Goal: Task Accomplishment & Management: Use online tool/utility

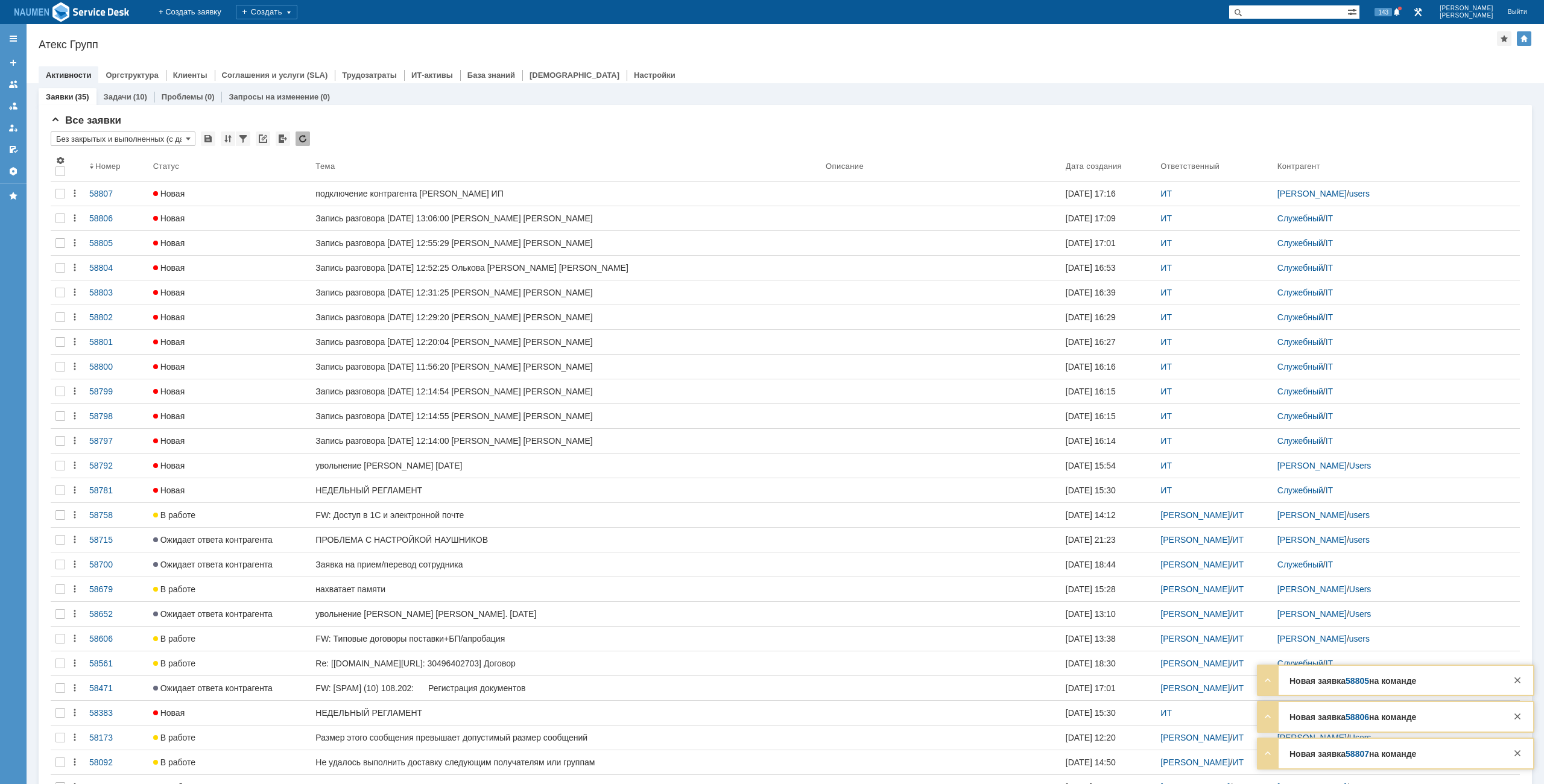
click at [900, 46] on div "Атекс Групп" at bounding box center [767, 44] width 1458 height 12
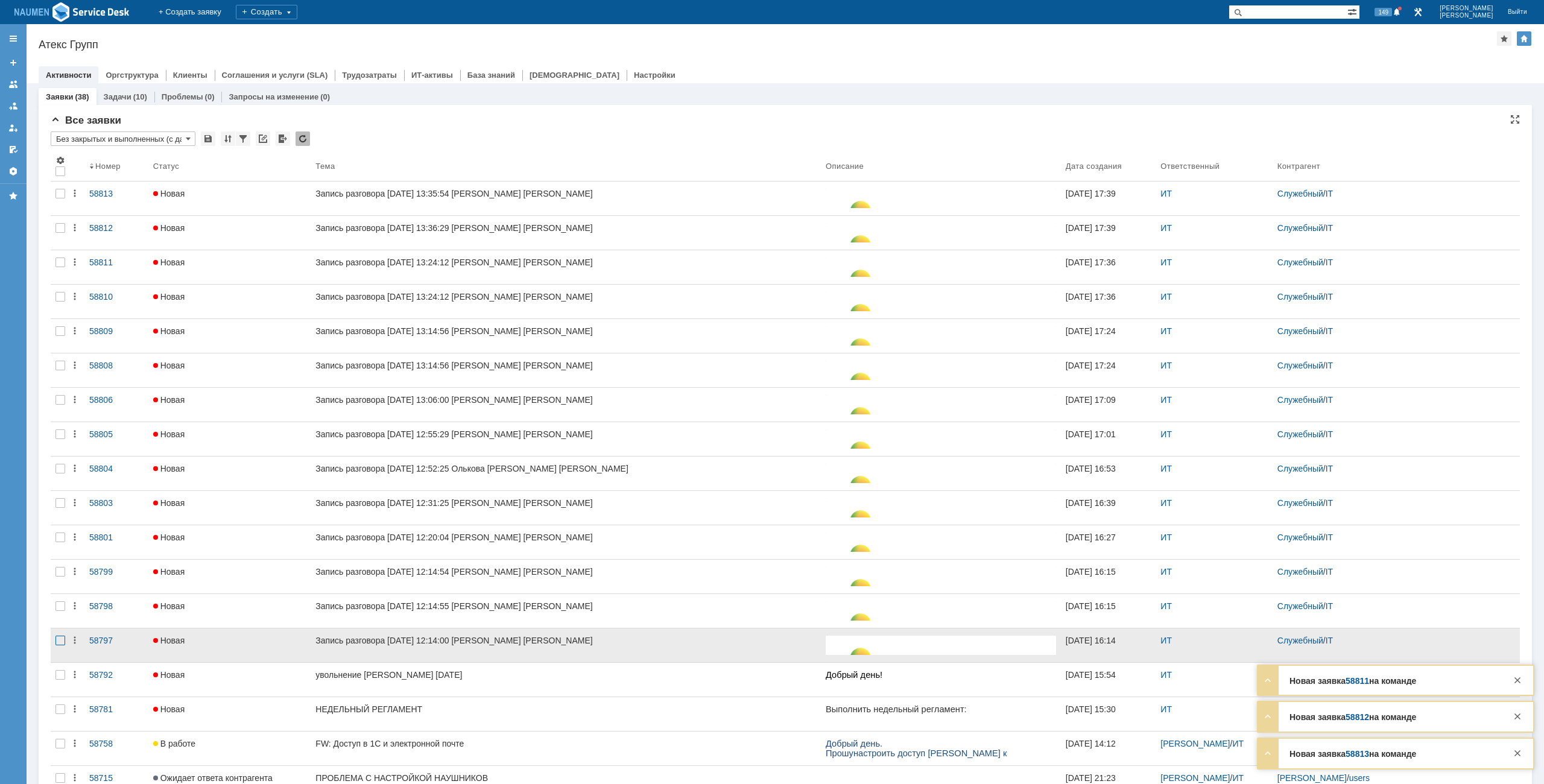
click at [59, 636] on div at bounding box center [60, 641] width 10 height 10
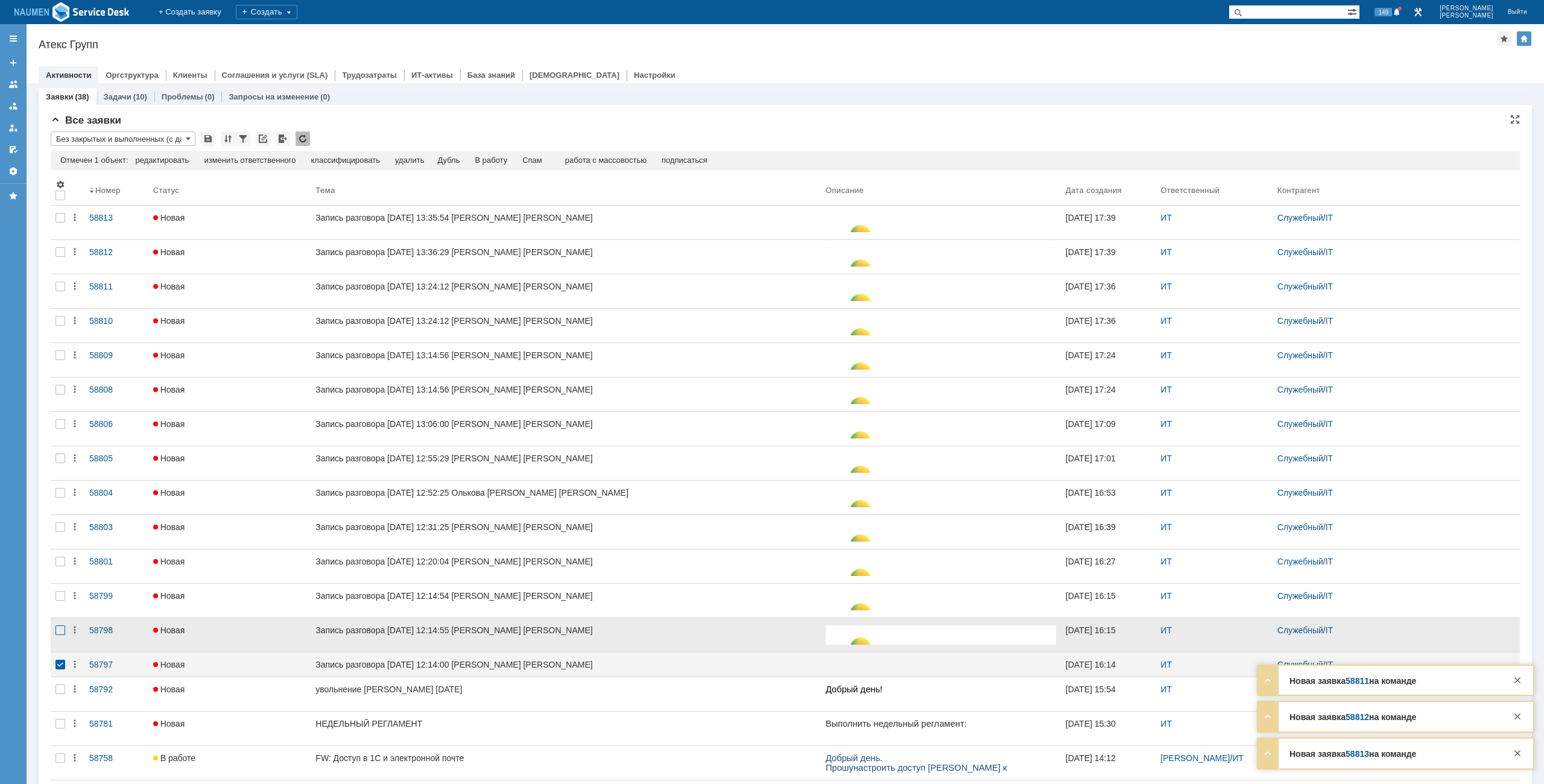
click at [57, 627] on div at bounding box center [60, 630] width 10 height 10
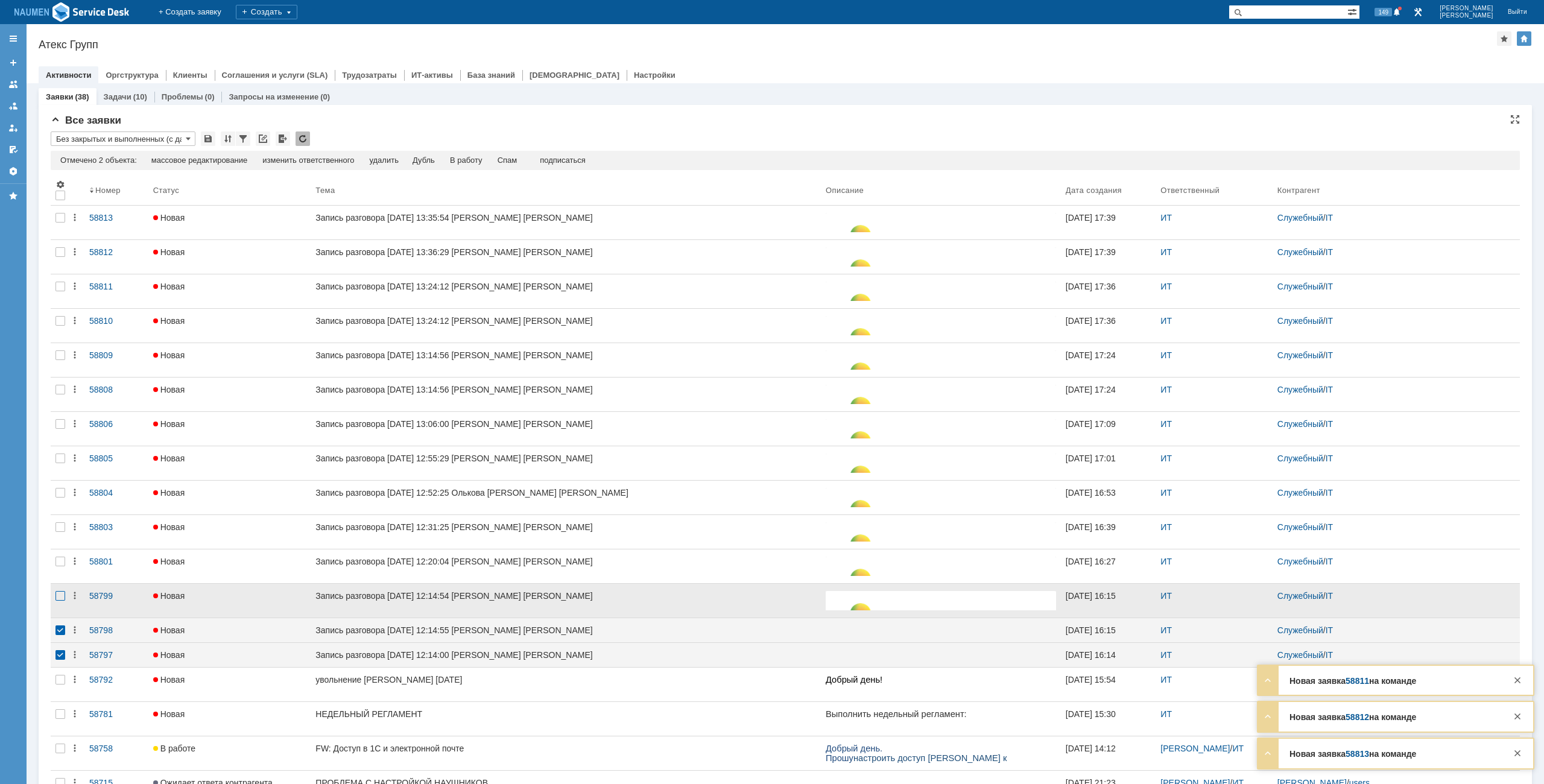
click at [57, 599] on div at bounding box center [60, 596] width 10 height 10
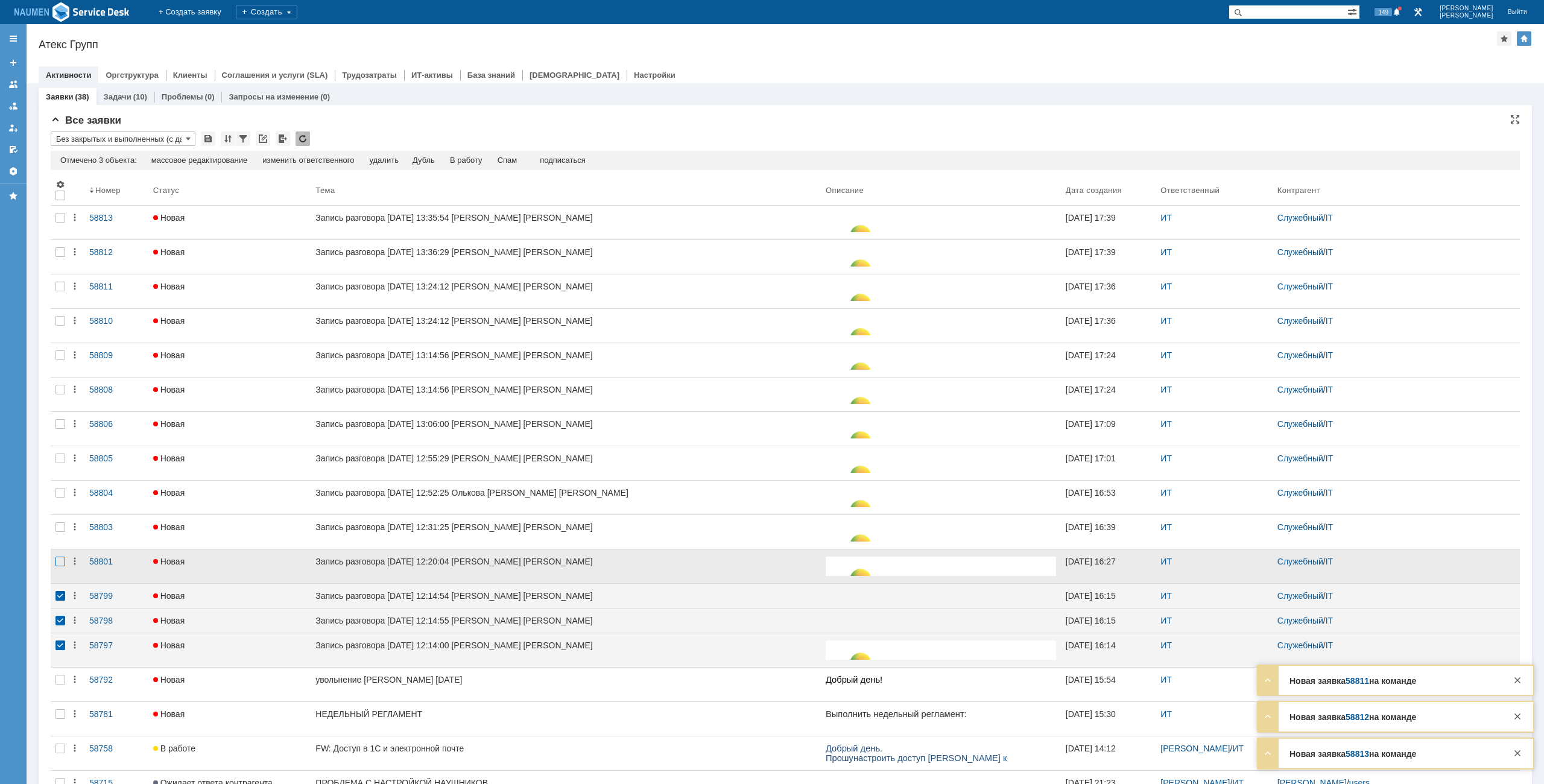
click at [62, 566] on div at bounding box center [60, 561] width 10 height 10
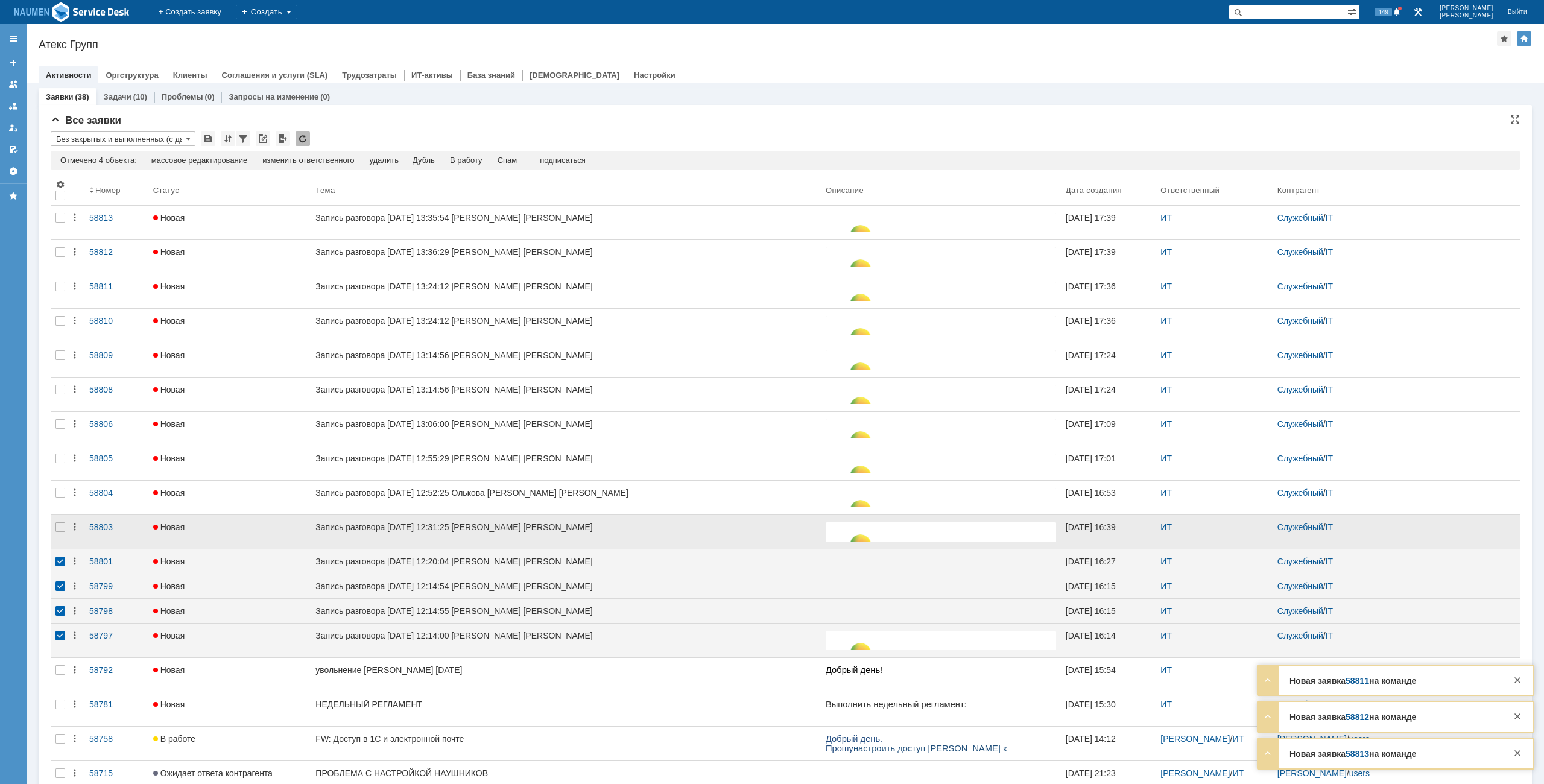
click at [58, 533] on div at bounding box center [60, 532] width 19 height 34
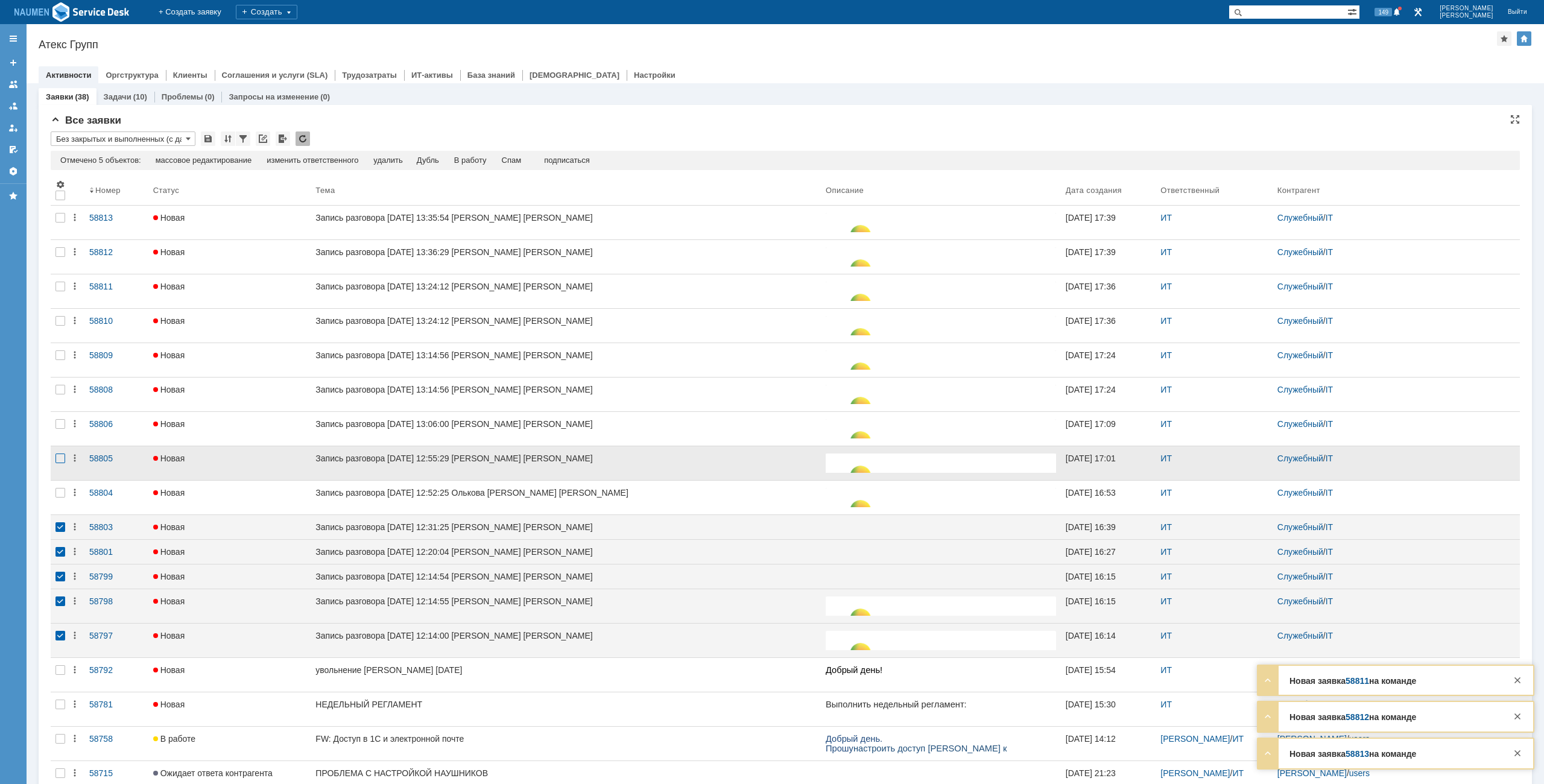
drag, startPoint x: 60, startPoint y: 497, endPoint x: 60, endPoint y: 462, distance: 35.0
click at [60, 497] on div at bounding box center [60, 492] width 10 height 10
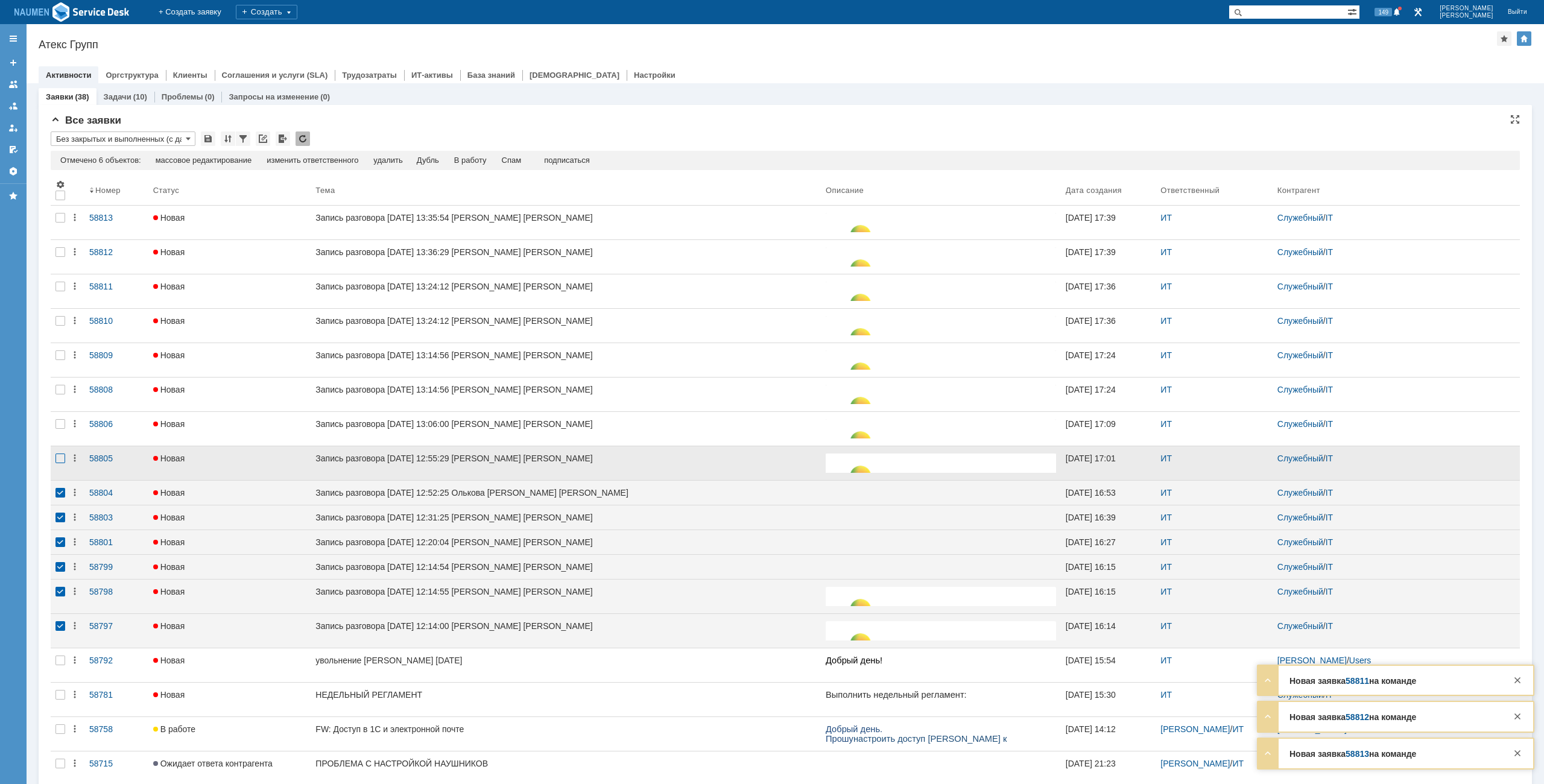
click at [60, 461] on div at bounding box center [60, 458] width 10 height 10
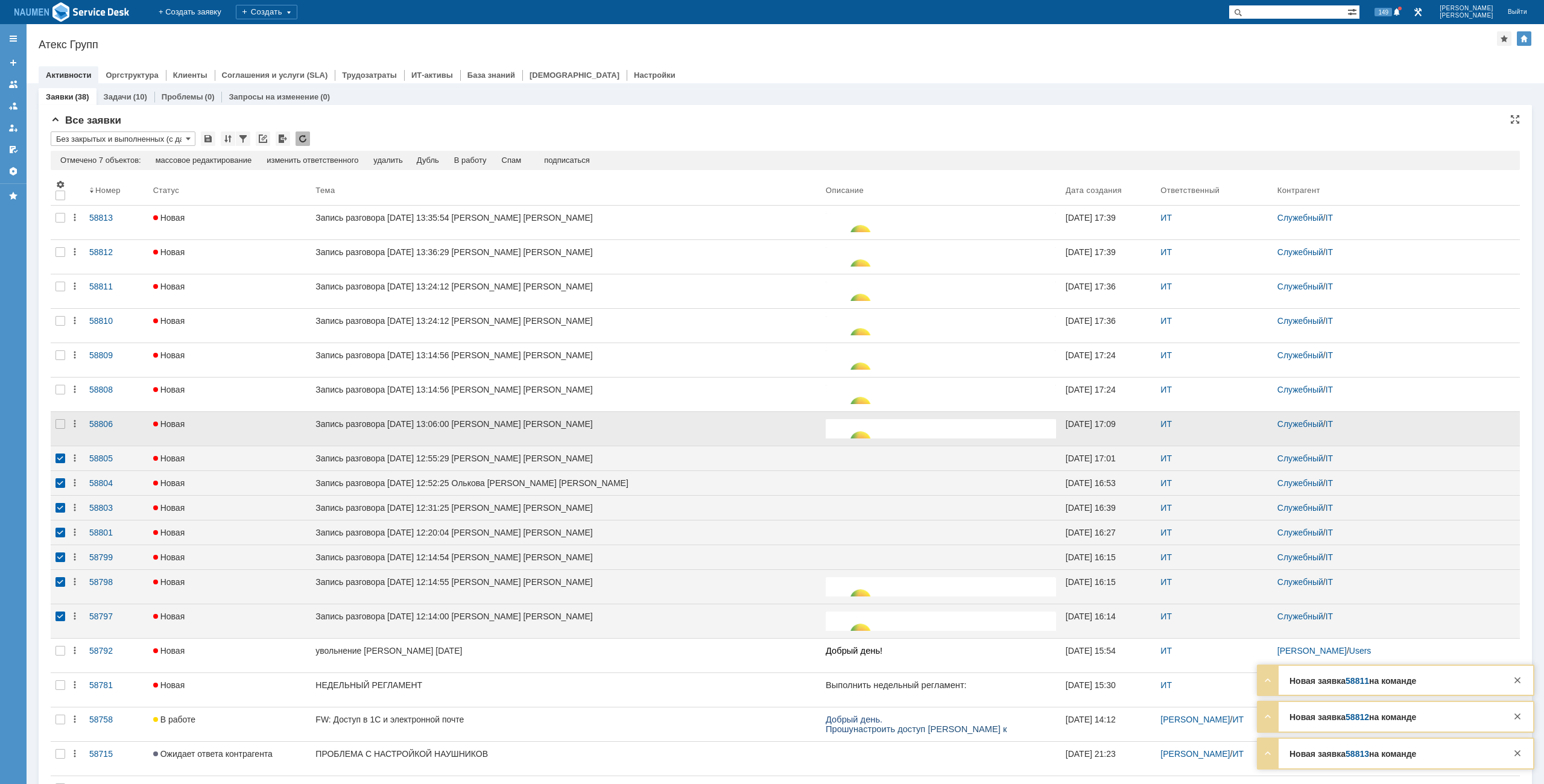
click at [61, 430] on div at bounding box center [60, 429] width 19 height 34
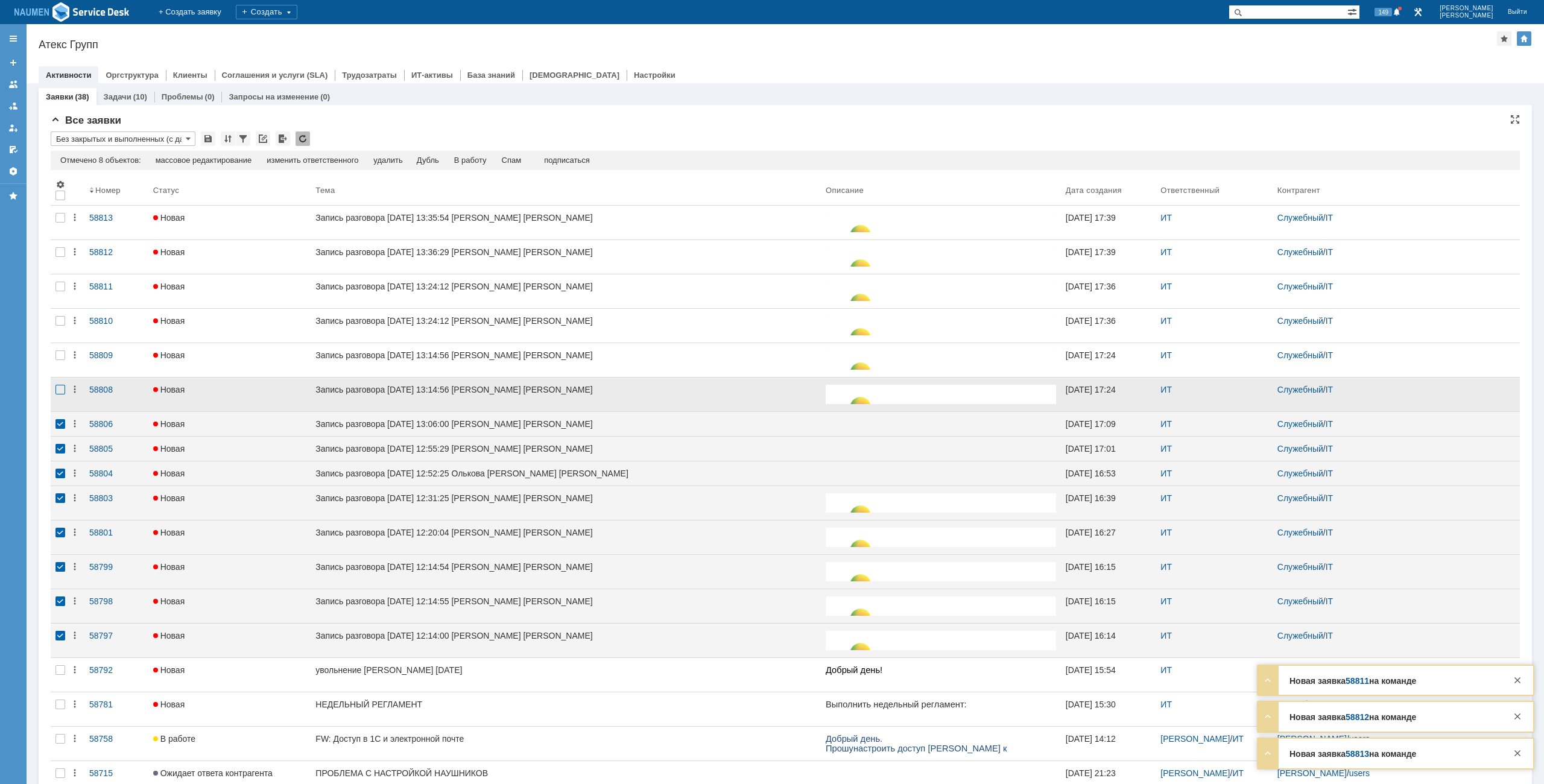
click at [58, 391] on div at bounding box center [60, 390] width 10 height 10
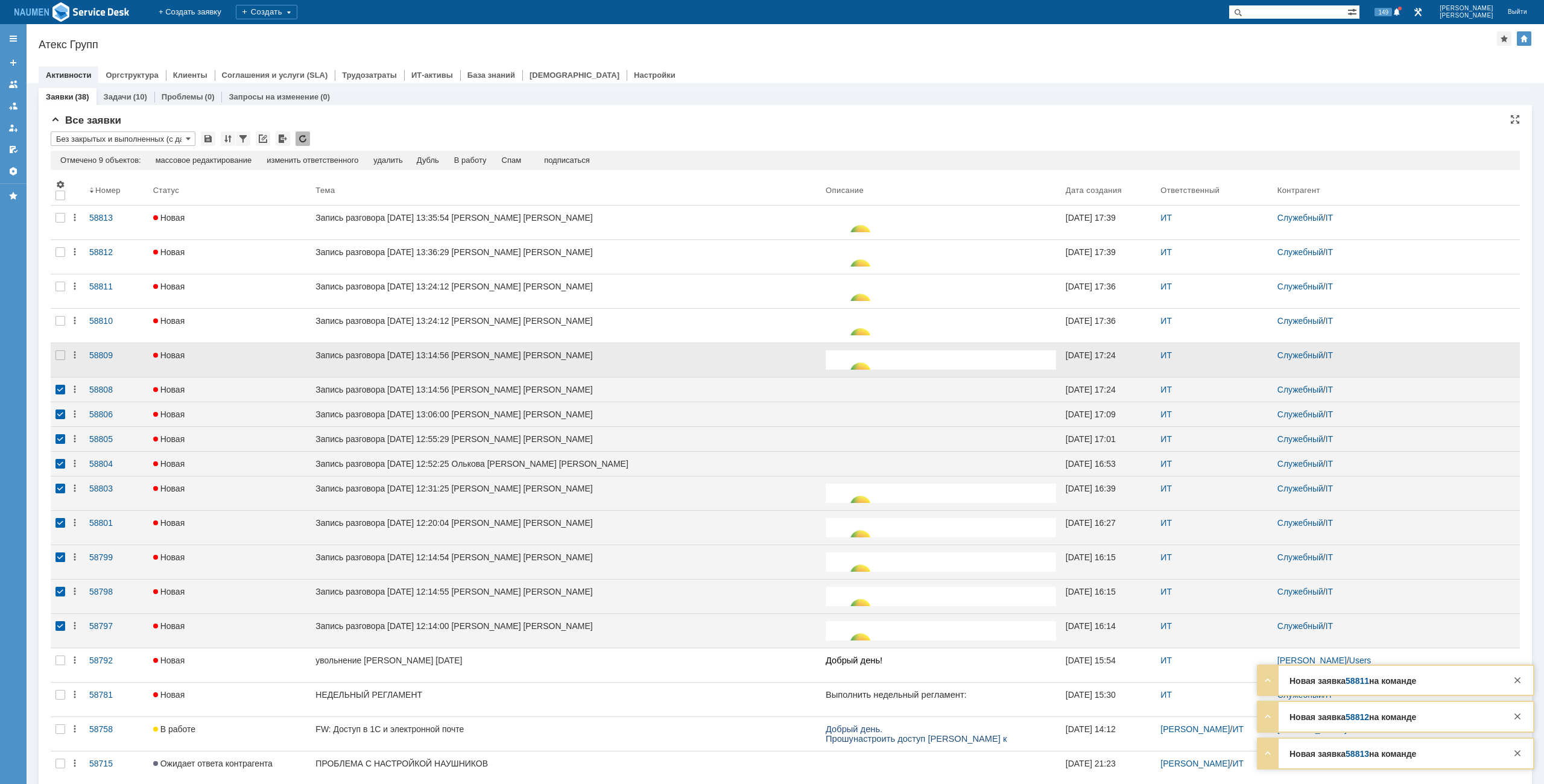
click at [59, 360] on div at bounding box center [60, 360] width 19 height 34
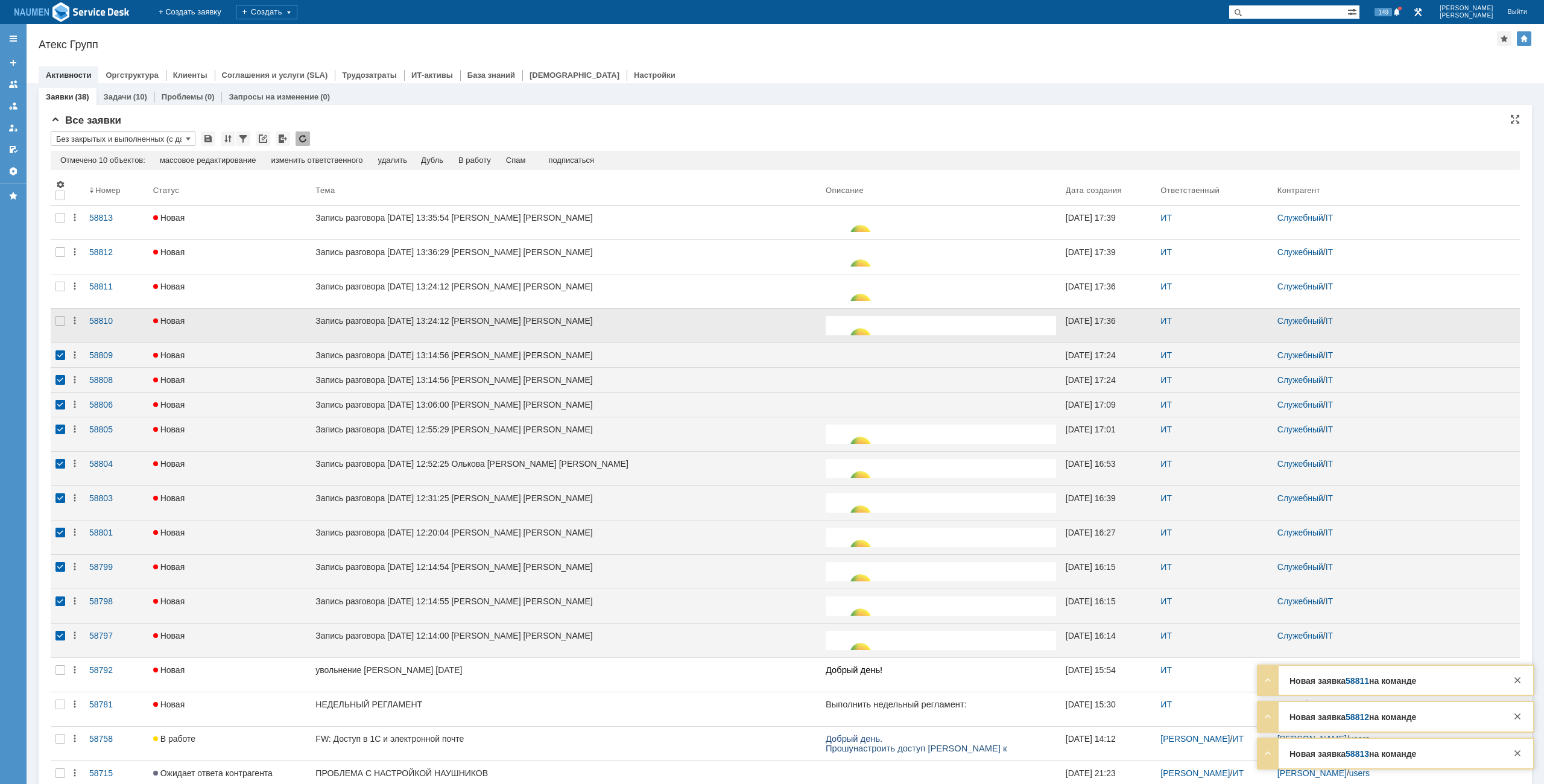
click at [60, 327] on div at bounding box center [60, 325] width 19 height 34
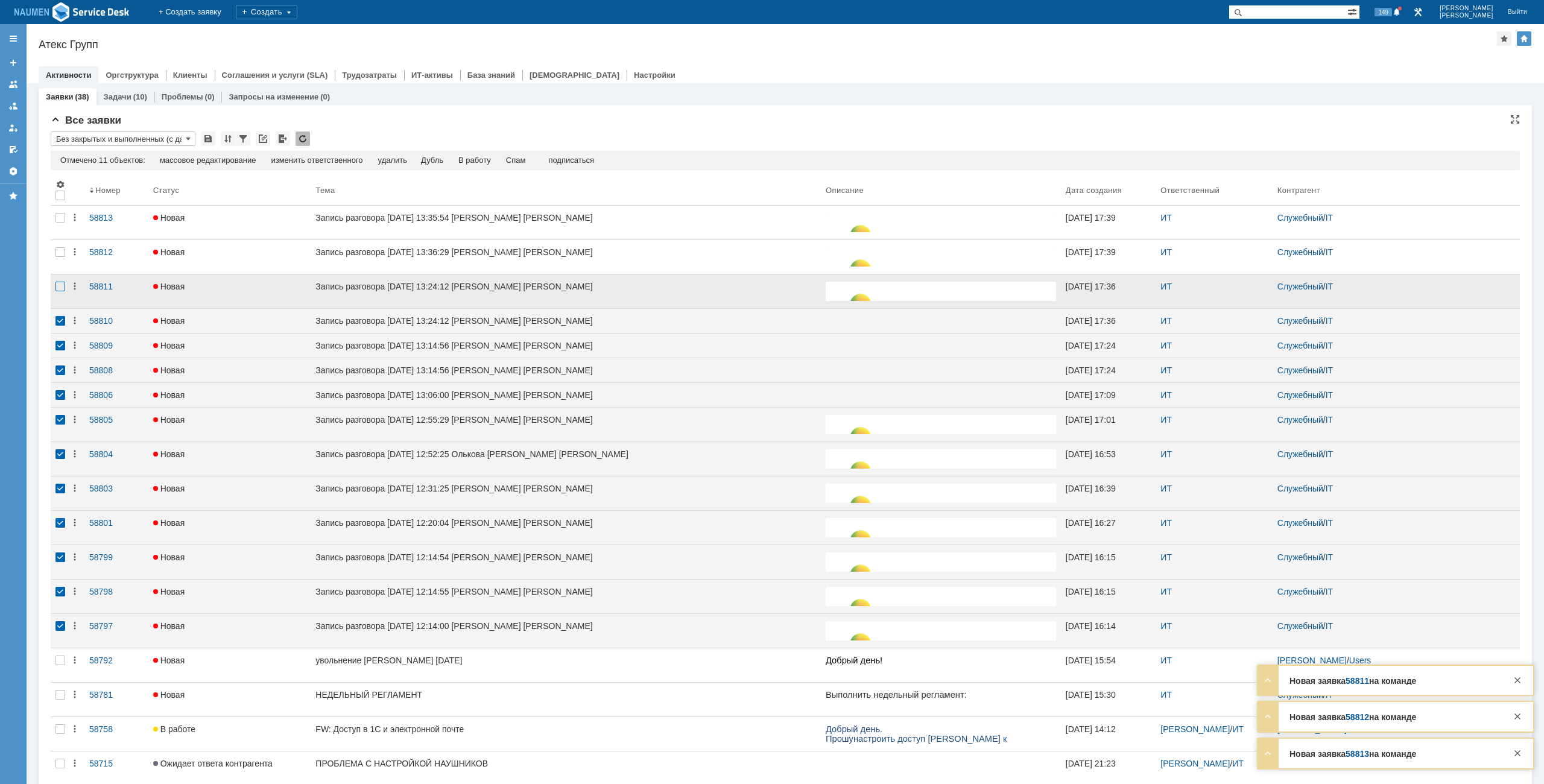
click at [62, 292] on div at bounding box center [60, 287] width 10 height 10
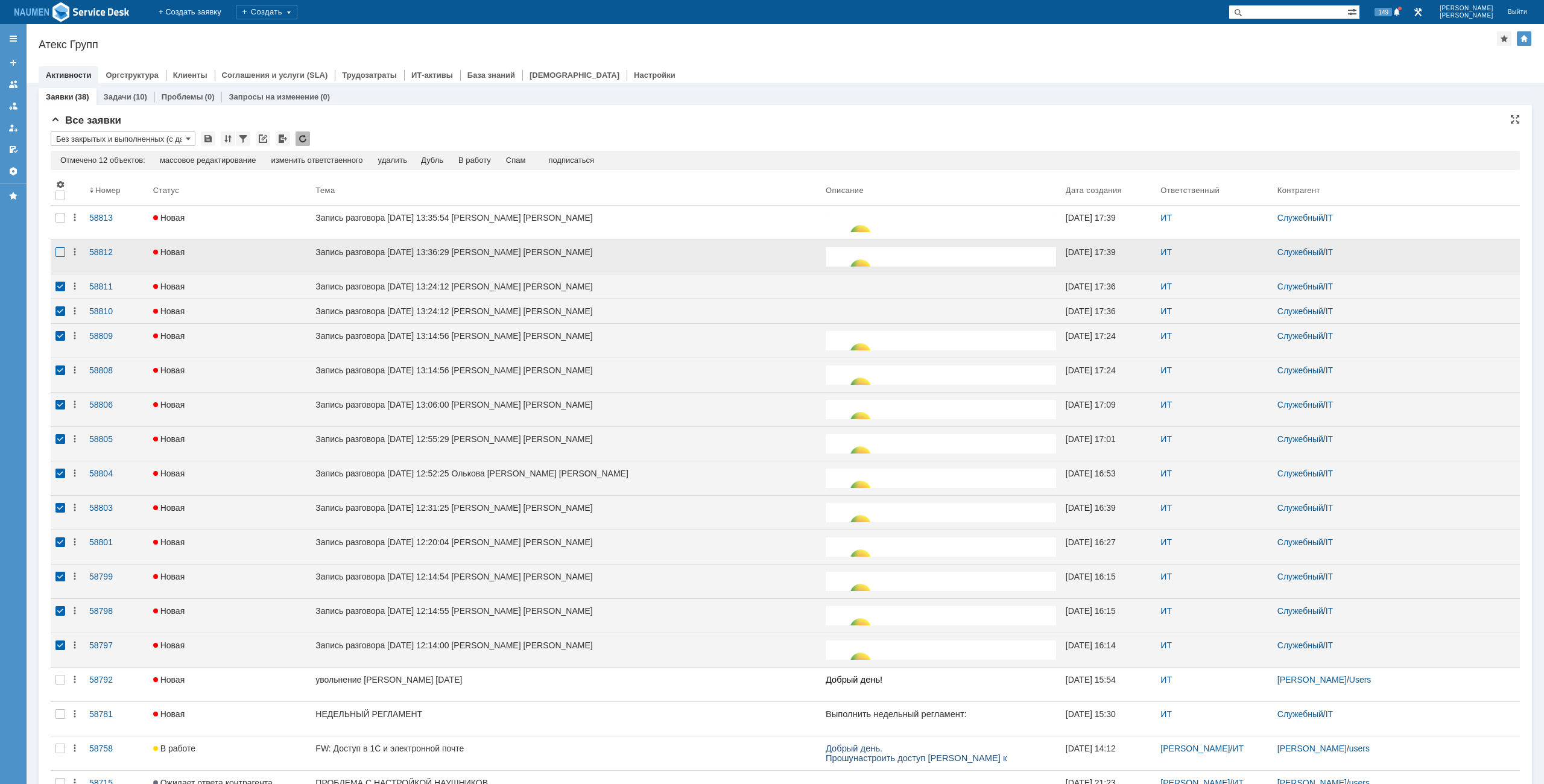
click at [63, 253] on div at bounding box center [60, 252] width 10 height 10
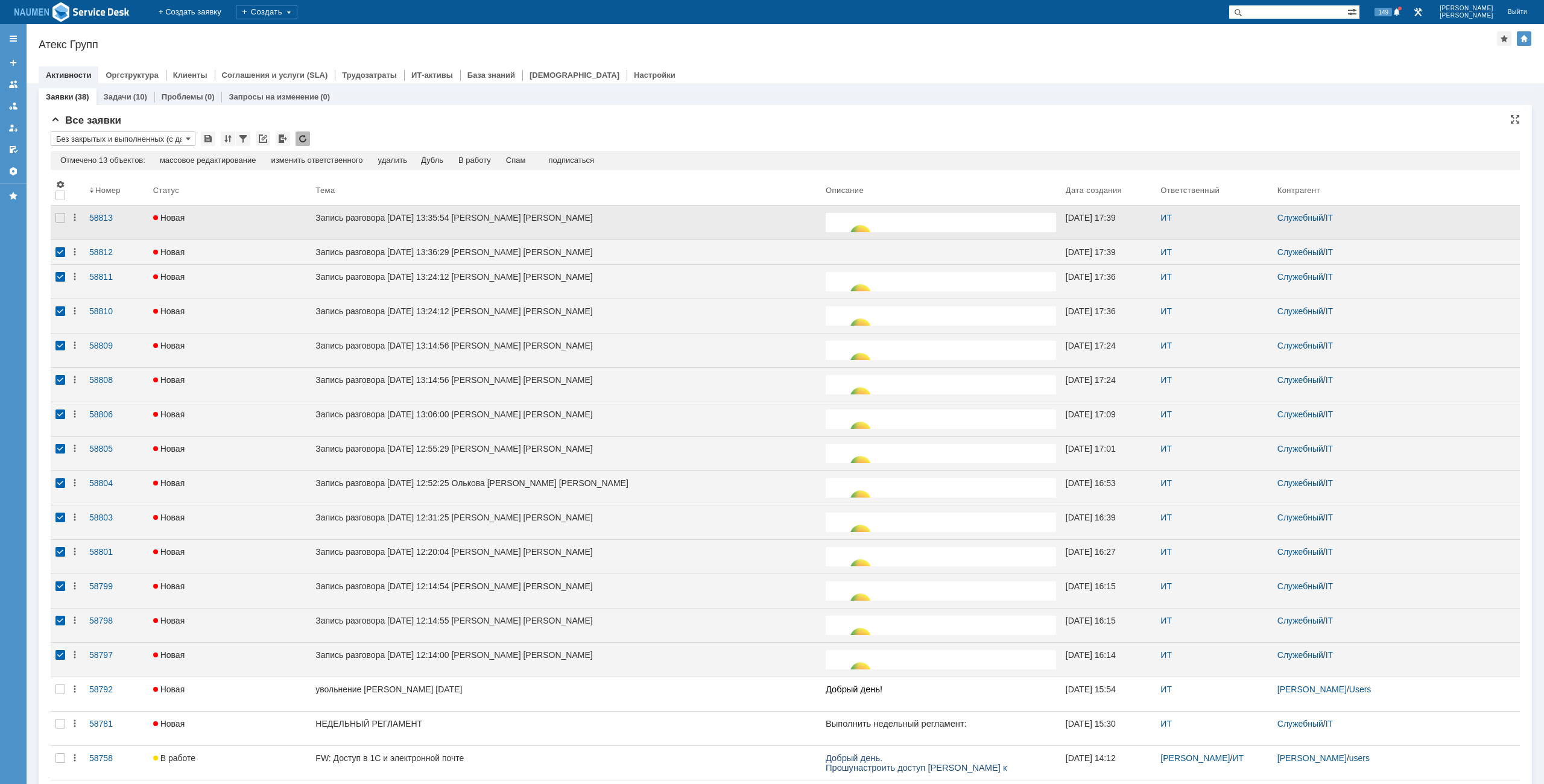
click at [62, 228] on div at bounding box center [60, 223] width 19 height 34
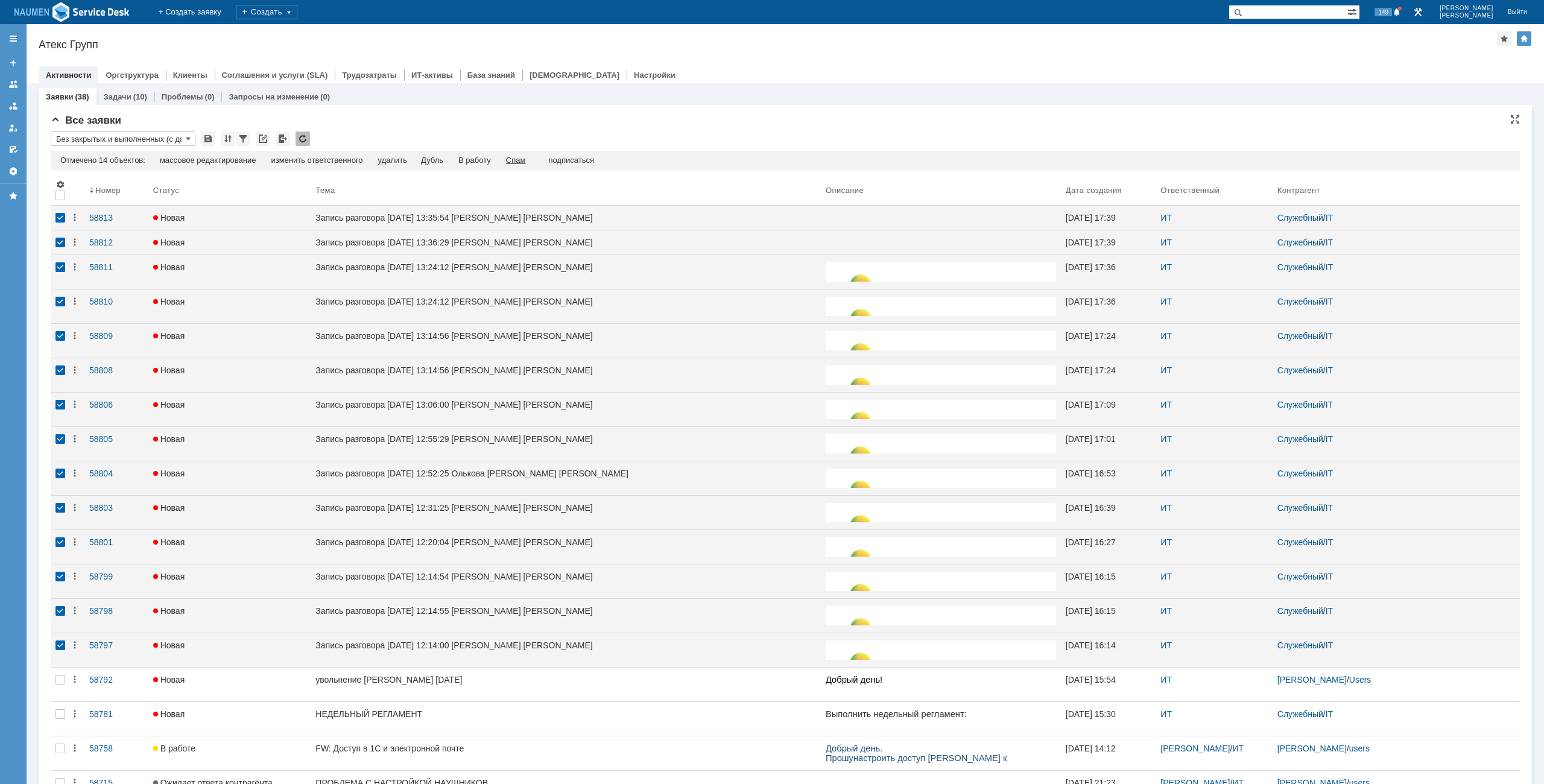
click at [521, 156] on div "Спам" at bounding box center [516, 160] width 20 height 10
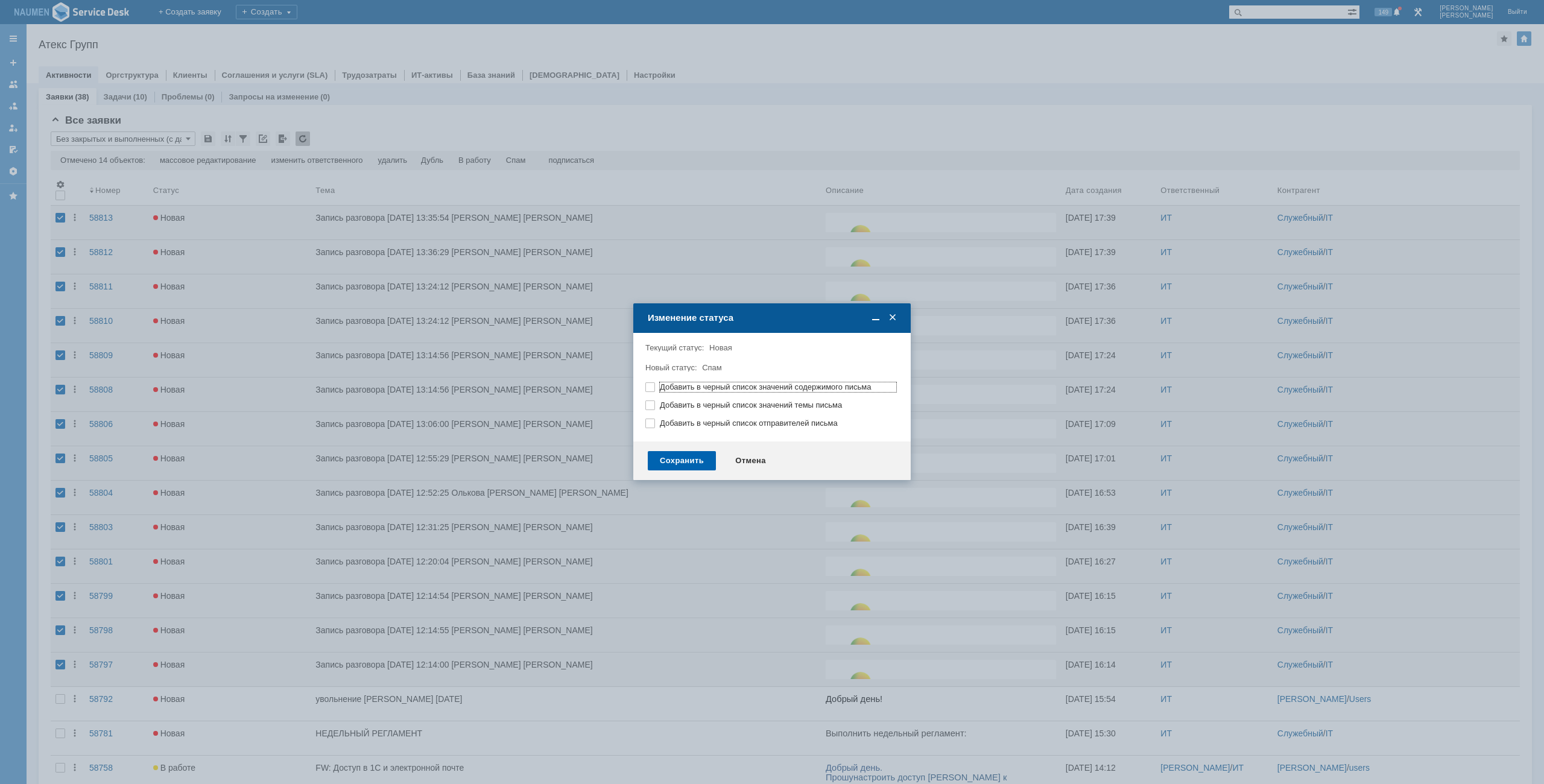
click at [701, 459] on div "Сохранить" at bounding box center [682, 460] width 68 height 19
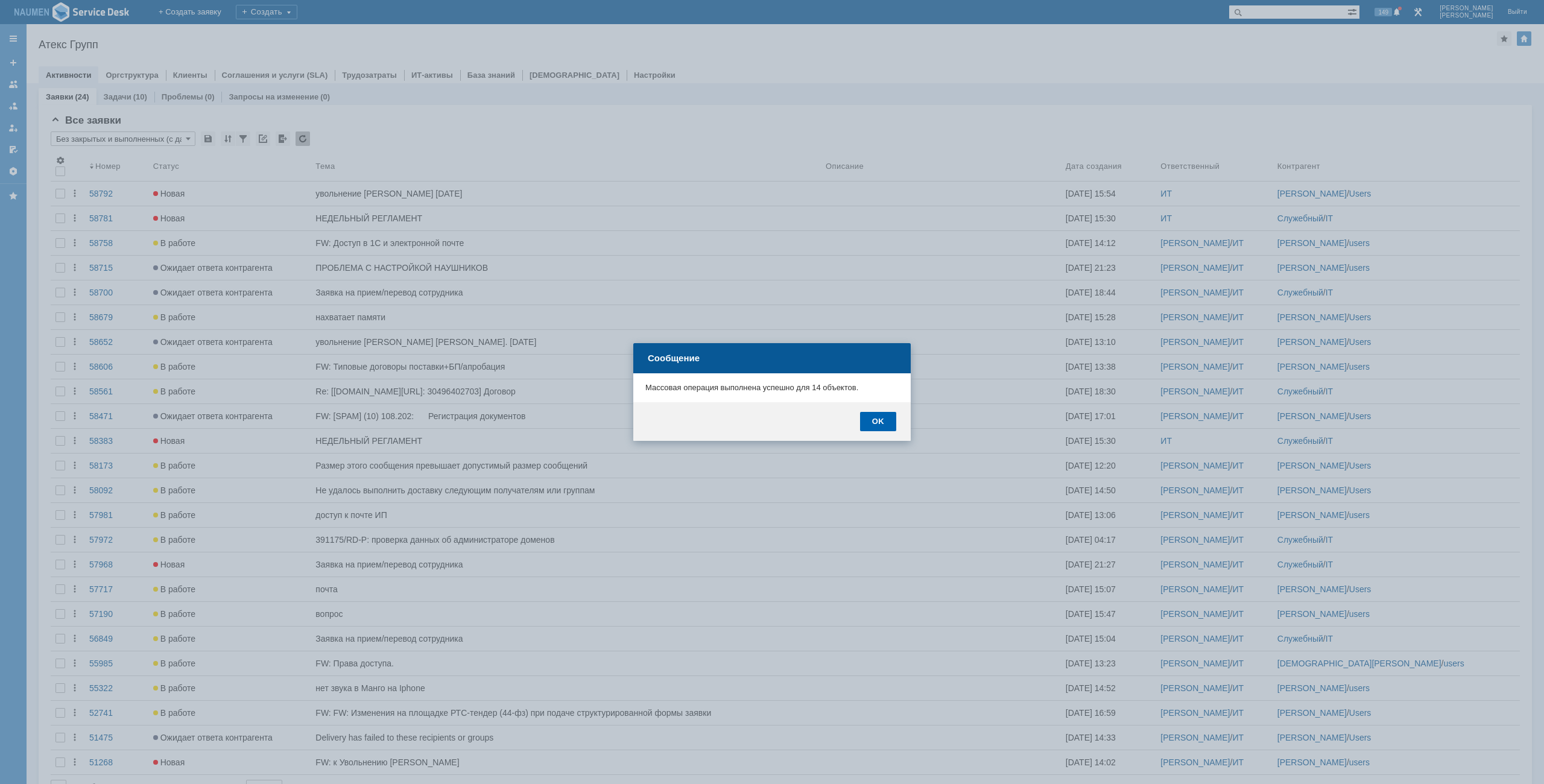
click at [878, 431] on div "OK" at bounding box center [878, 421] width 36 height 19
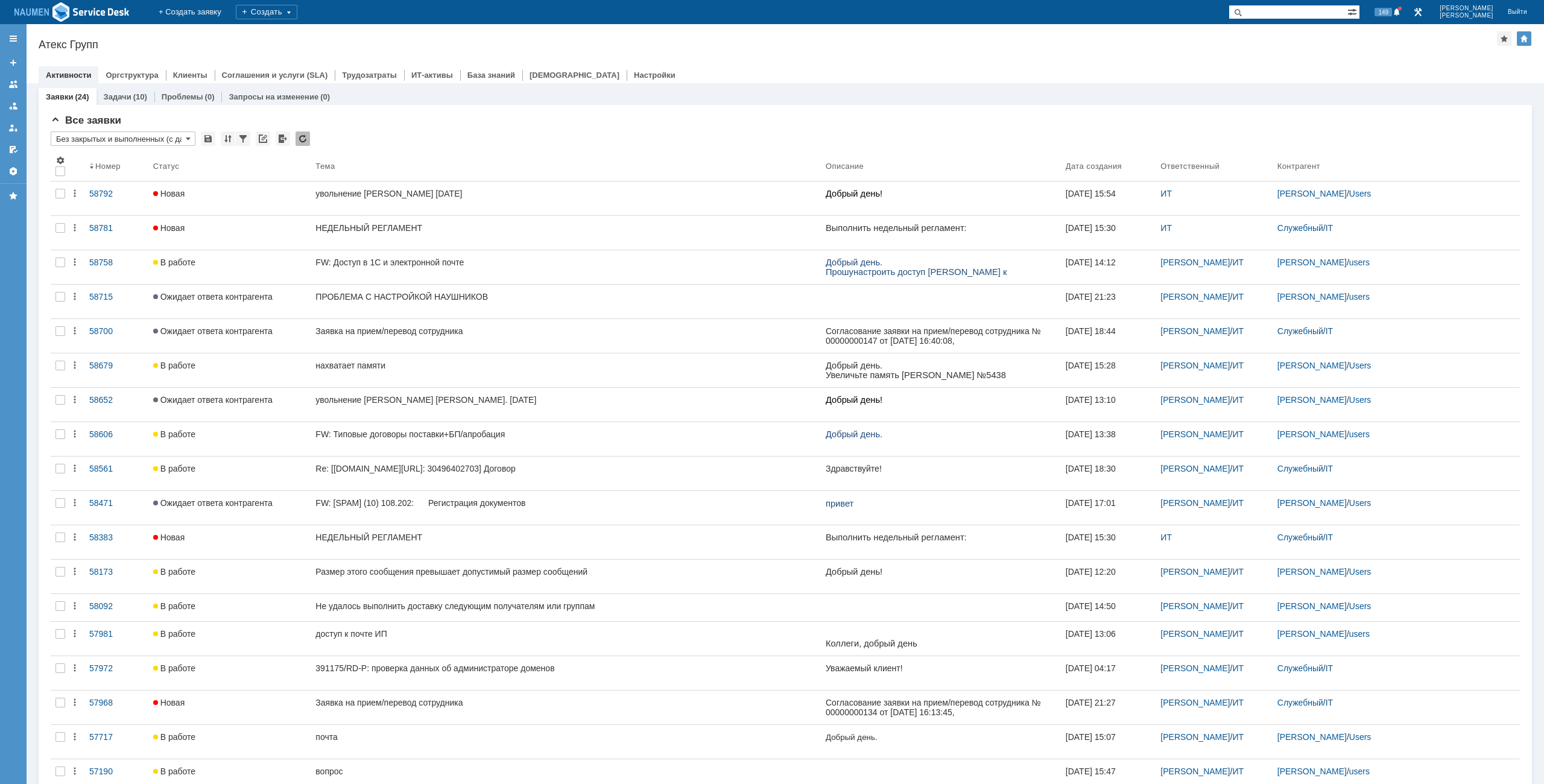
click at [755, 62] on div at bounding box center [785, 63] width 1493 height 10
click at [778, 44] on div "Атекс Групп" at bounding box center [767, 44] width 1458 height 12
